Goal: Check status: Check status

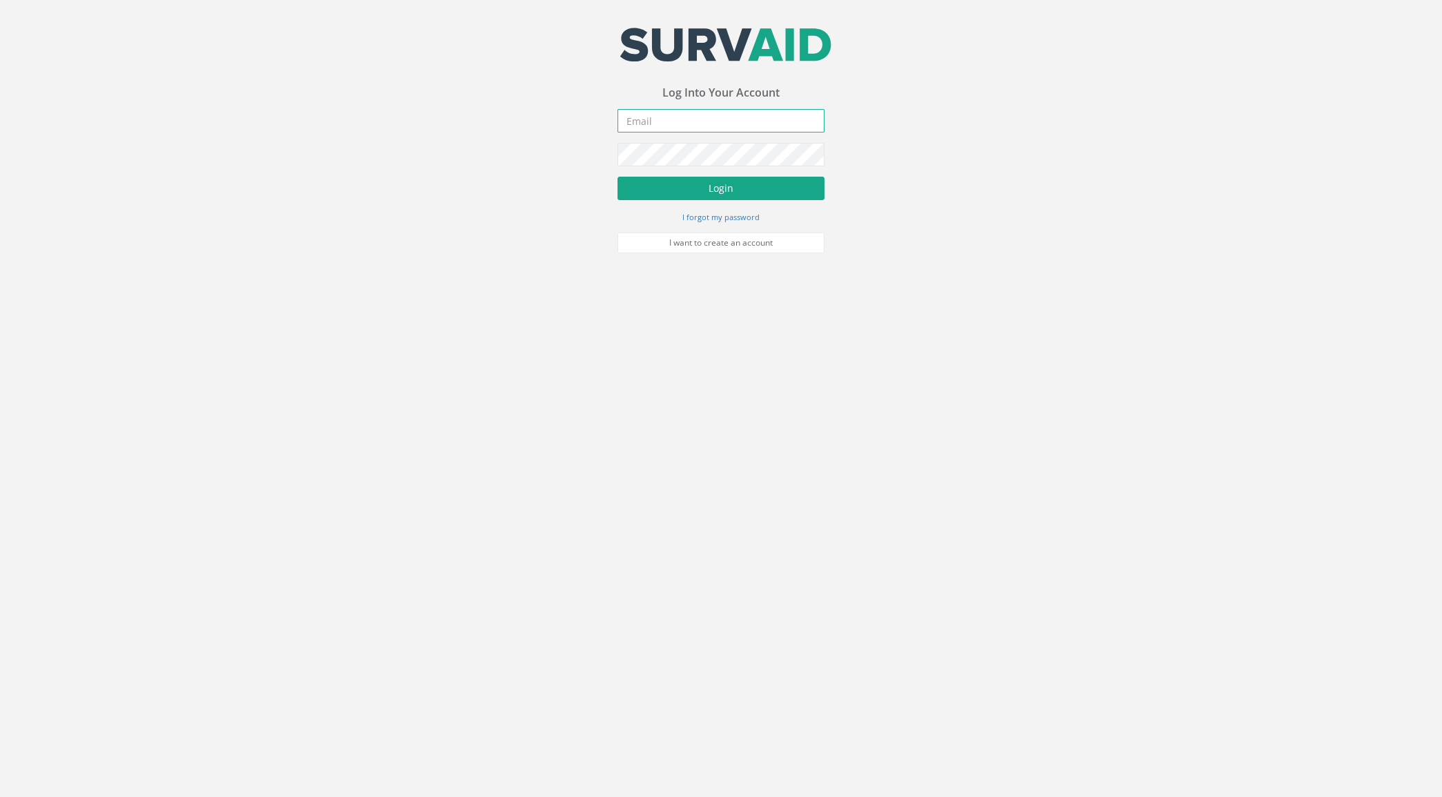
type input "[PERSON_NAME][EMAIL_ADDRESS][PERSON_NAME][DOMAIN_NAME]"
click at [740, 191] on button "Login" at bounding box center [721, 188] width 207 height 23
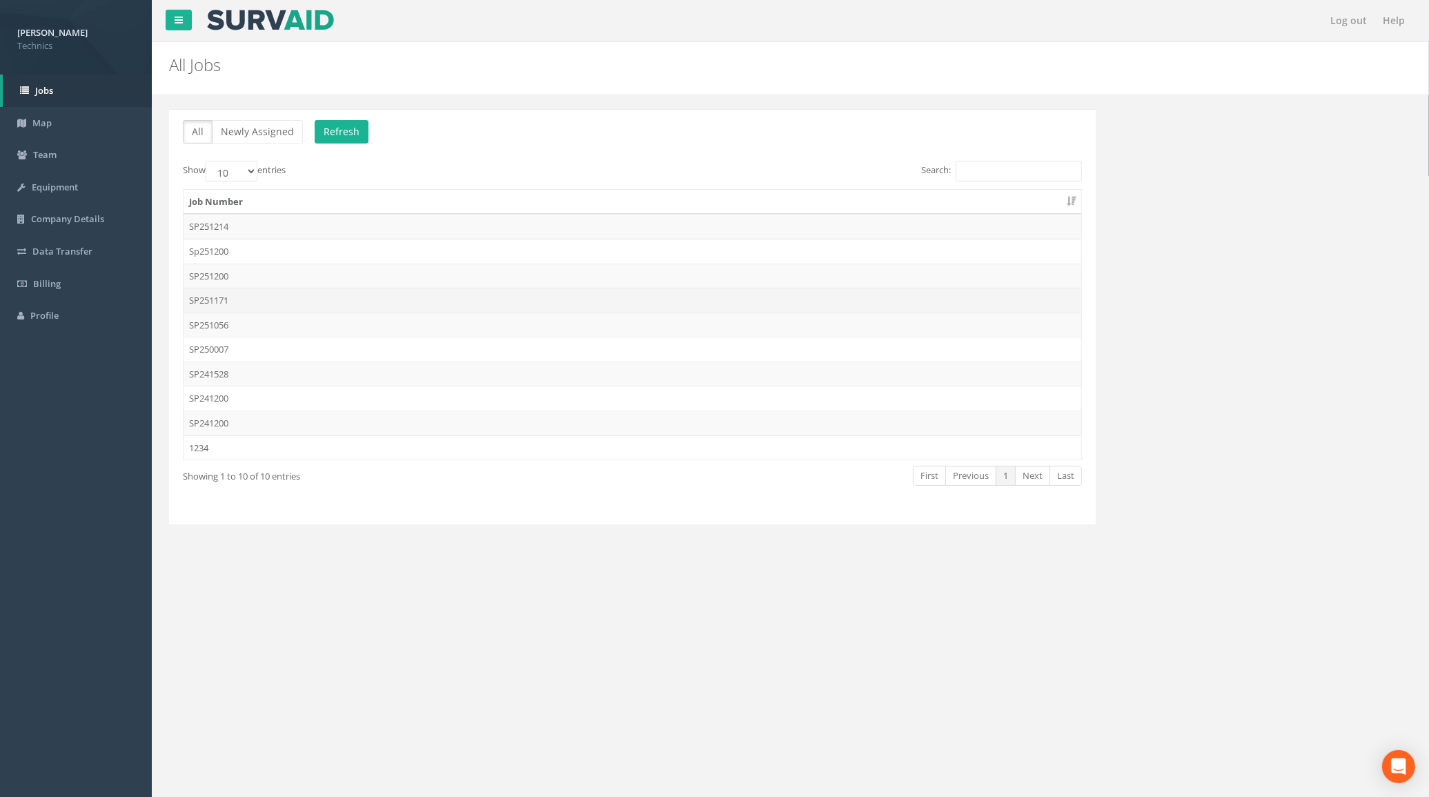
click at [211, 298] on td "SP251171" at bounding box center [633, 300] width 898 height 25
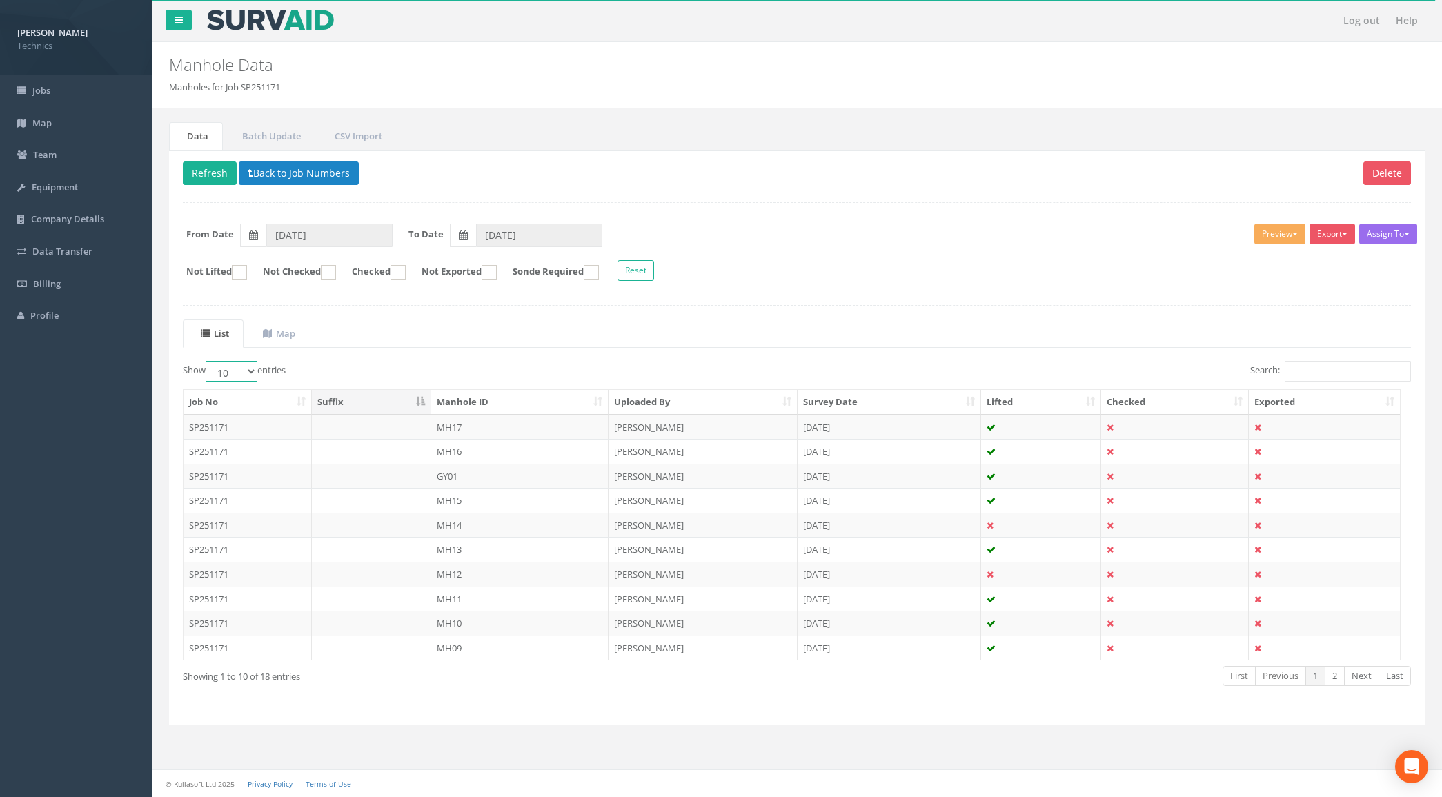
click at [249, 377] on select "10 25 50 100" at bounding box center [232, 371] width 52 height 21
select select "100"
click at [208, 363] on select "10 25 50 100" at bounding box center [232, 371] width 52 height 21
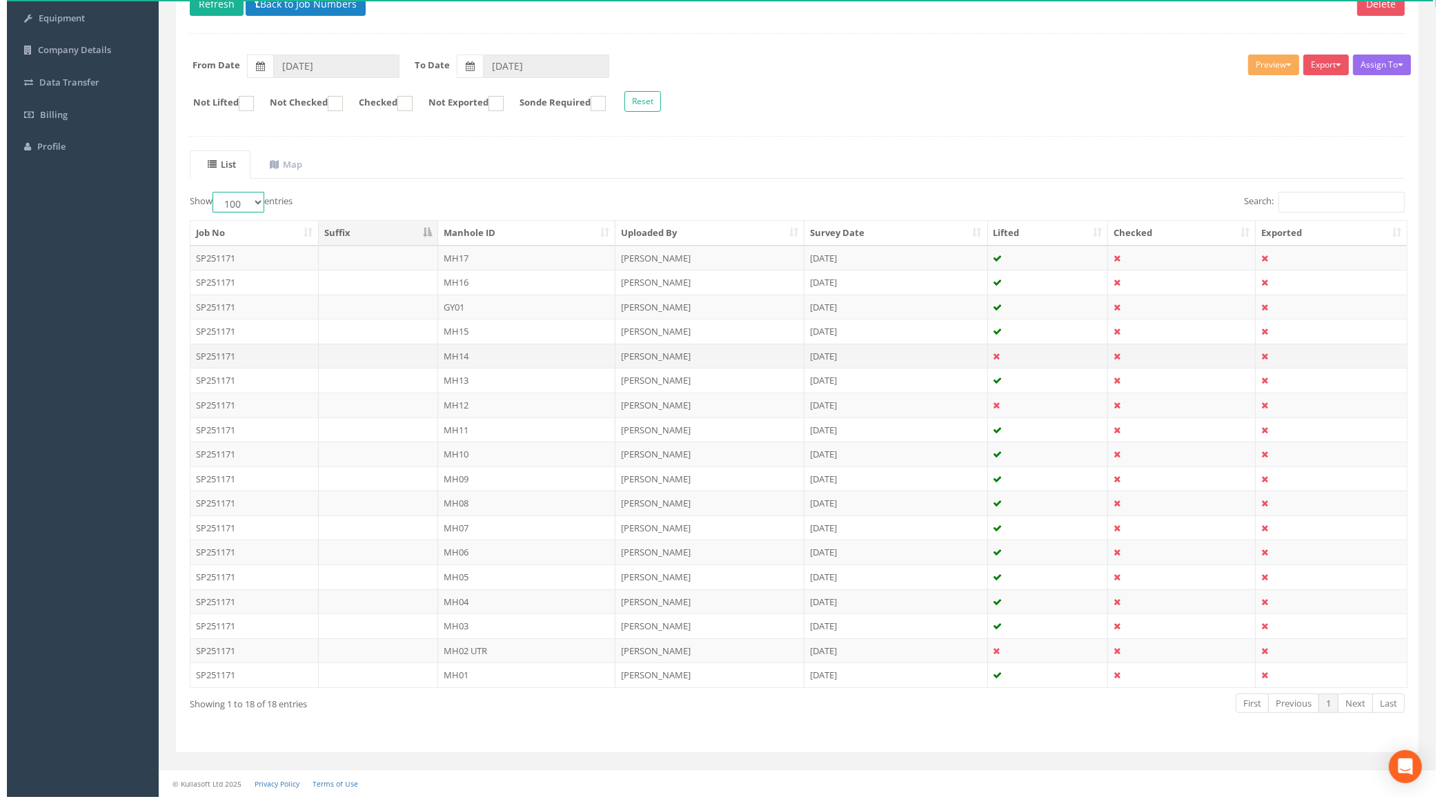
scroll to position [176, 0]
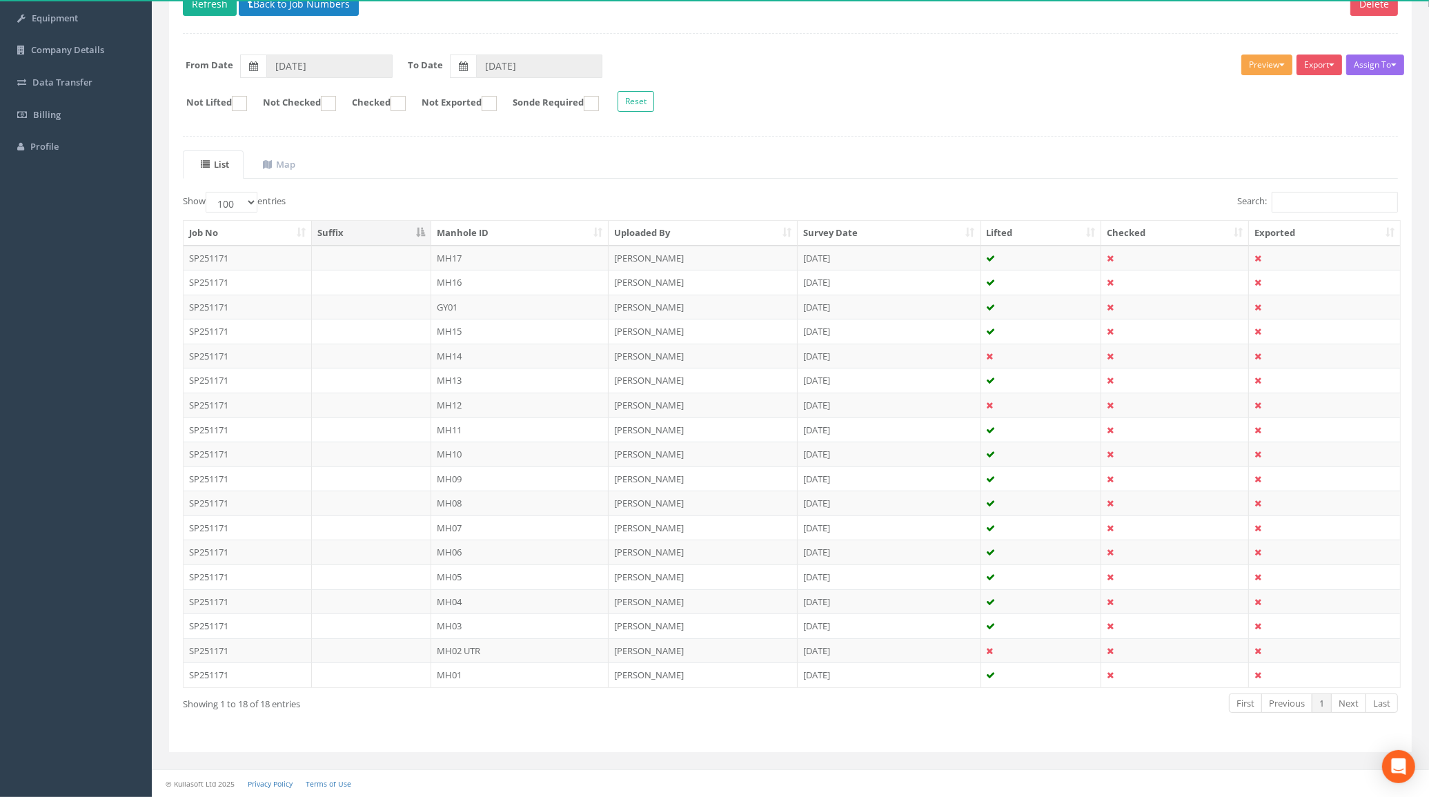
click at [1262, 60] on button "Preview" at bounding box center [1267, 65] width 51 height 21
click at [1249, 115] on link "Technics Heathrow" at bounding box center [1238, 117] width 113 height 21
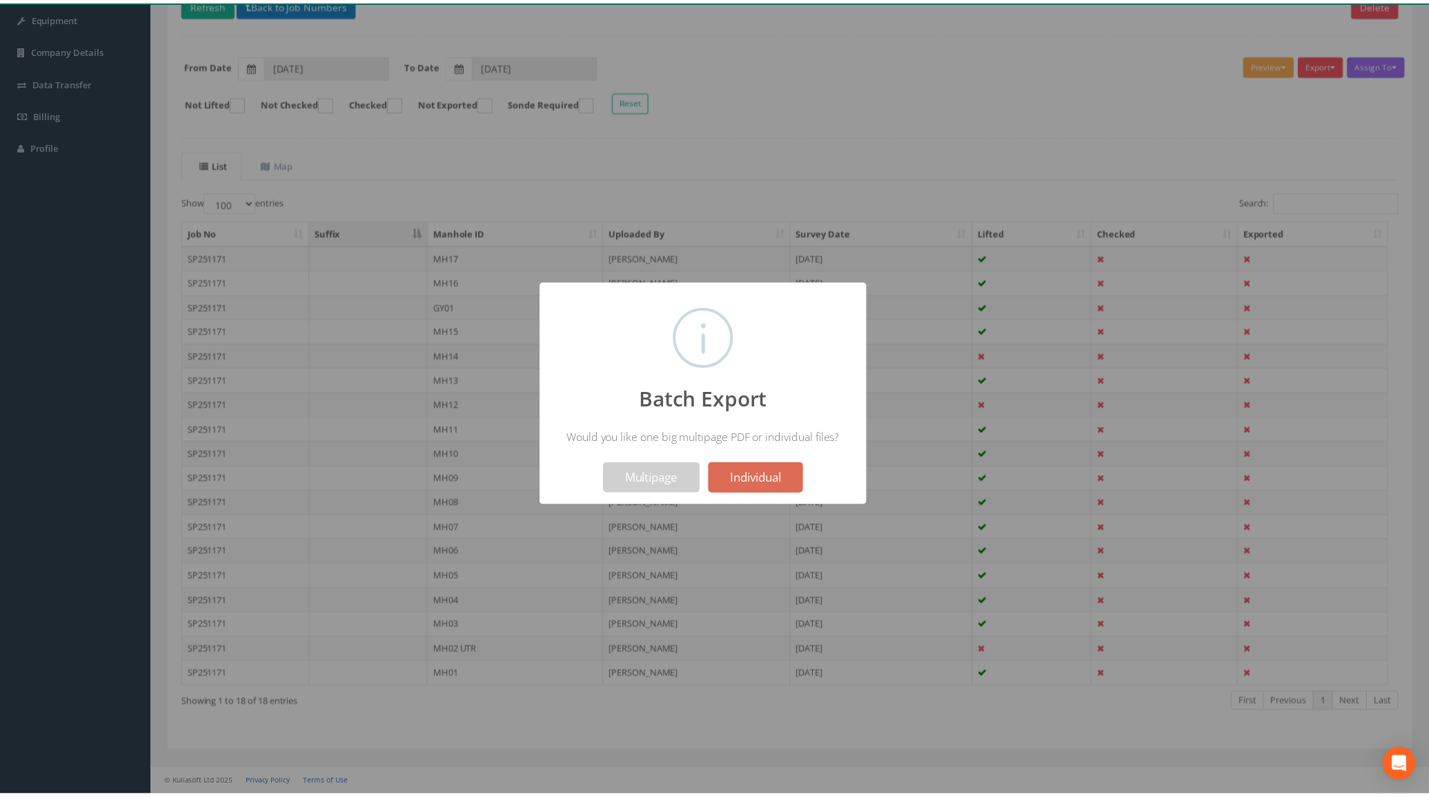
scroll to position [219, 0]
